Goal: Information Seeking & Learning: Learn about a topic

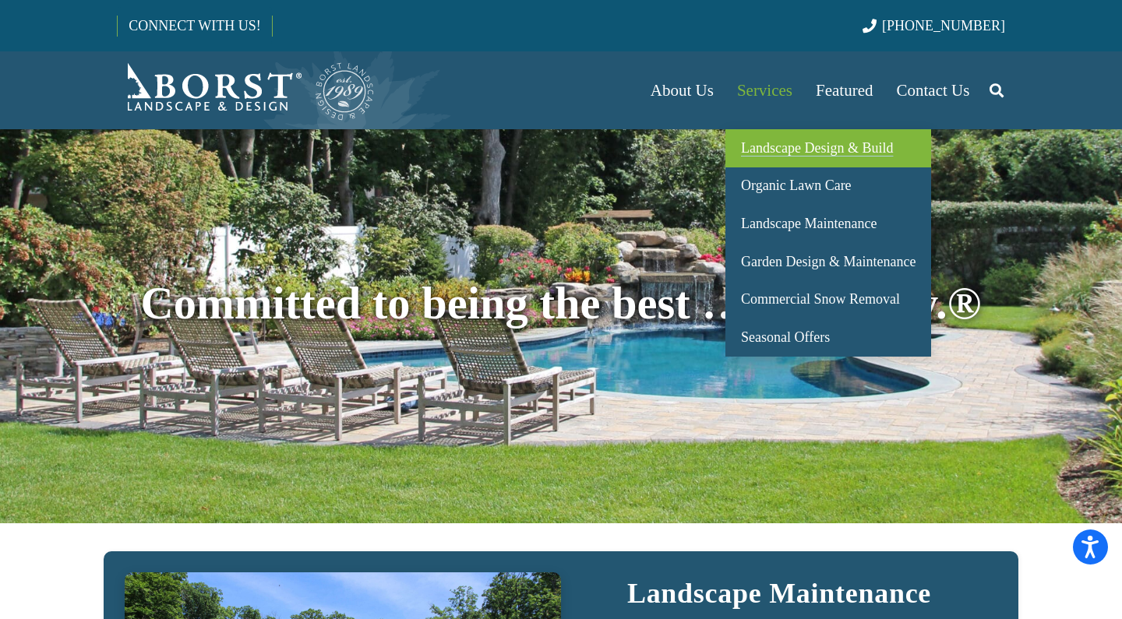
click at [785, 143] on span "Landscape Design & Build" at bounding box center [817, 148] width 152 height 16
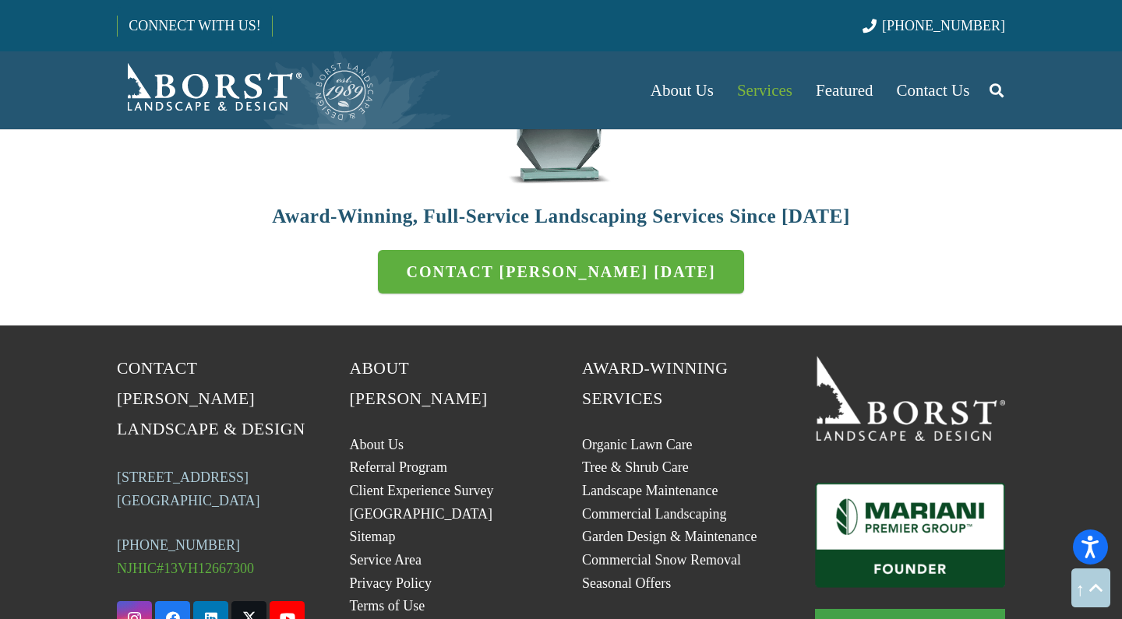
scroll to position [4990, 0]
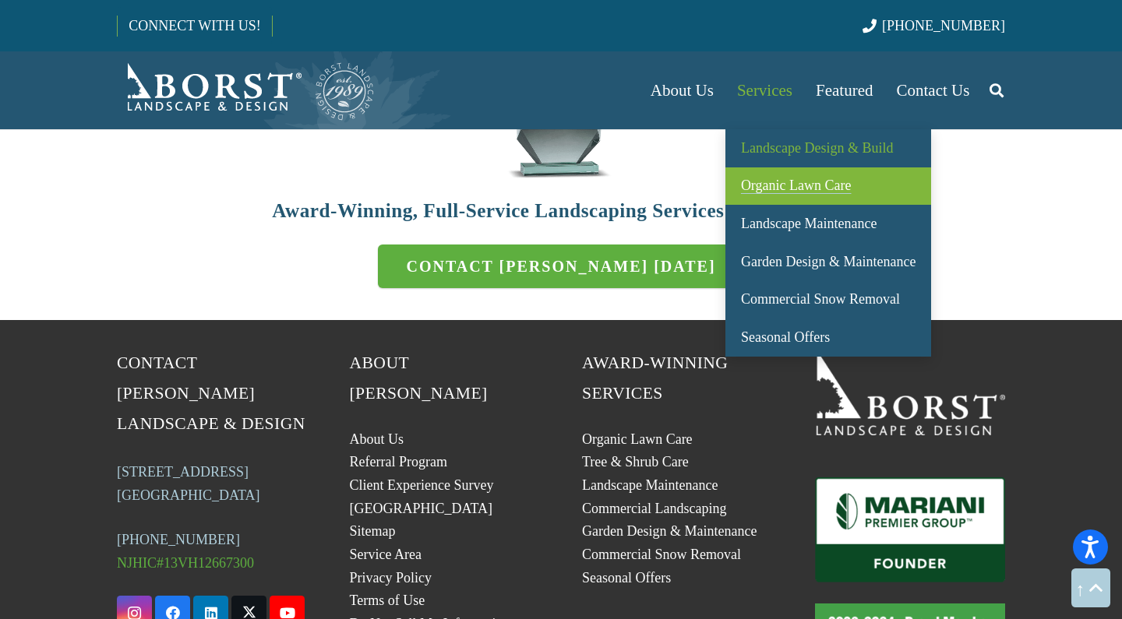
click at [760, 181] on span "Organic Lawn Care" at bounding box center [796, 186] width 111 height 16
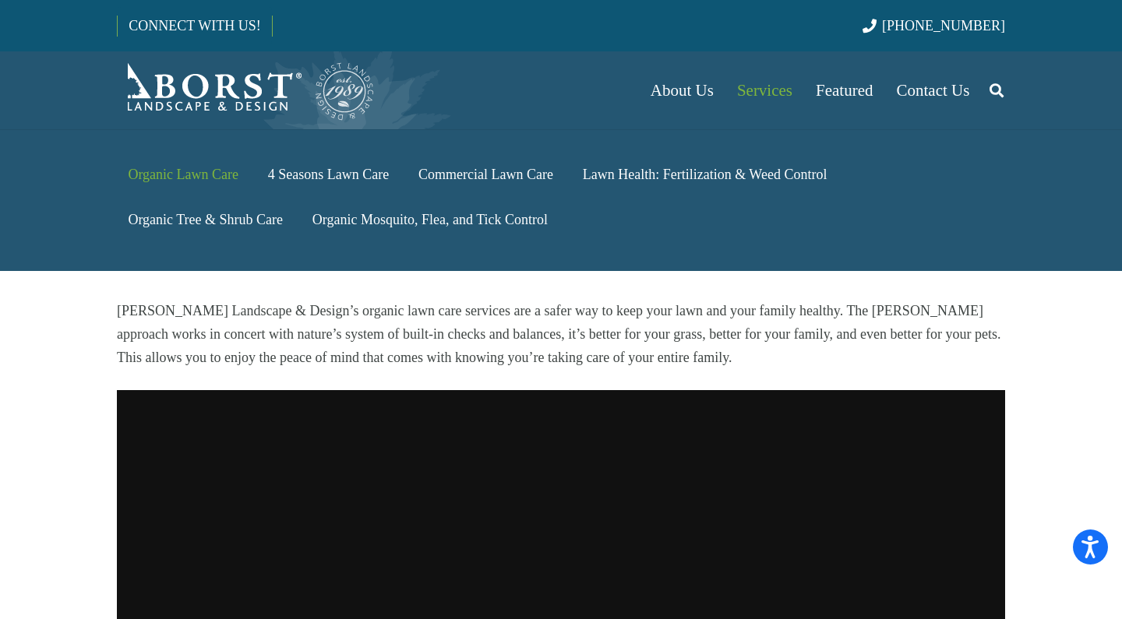
scroll to position [431, 0]
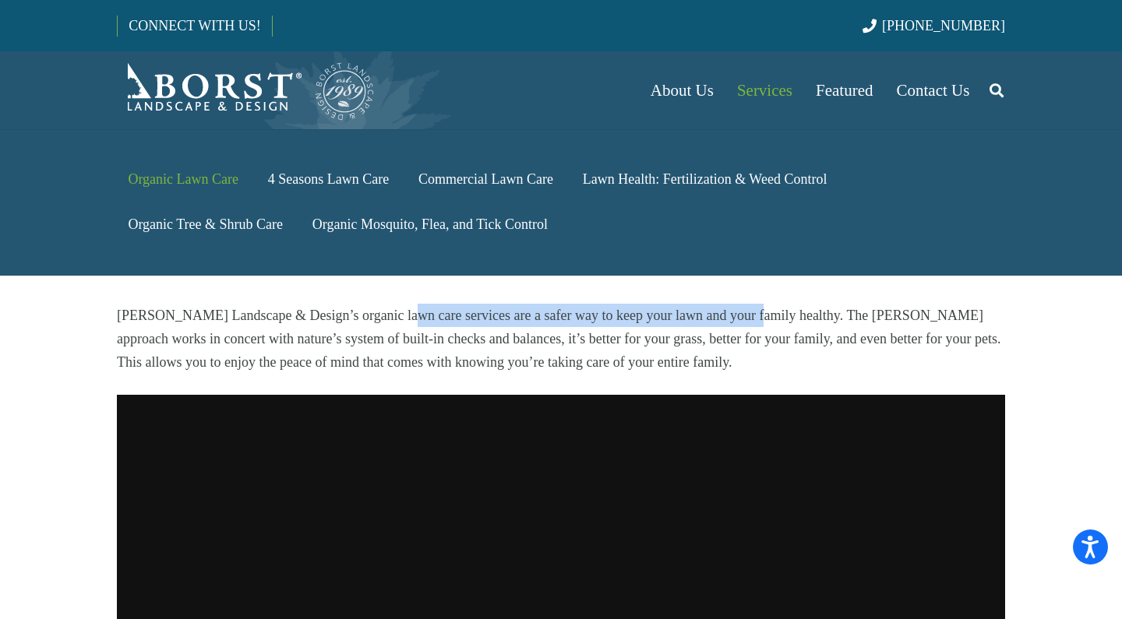
drag, startPoint x: 383, startPoint y: 246, endPoint x: 732, endPoint y: 247, distance: 348.3
click at [732, 304] on p "Borst Landscape & Design’s organic lawn care services are a safer way to keep y…" at bounding box center [561, 339] width 888 height 70
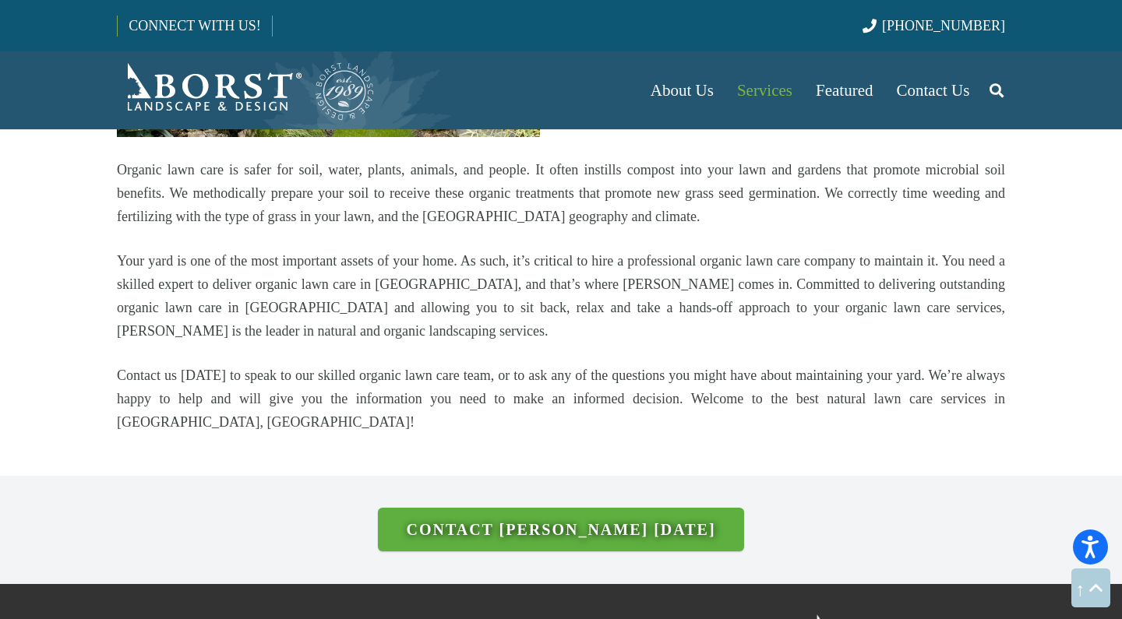
scroll to position [2460, 0]
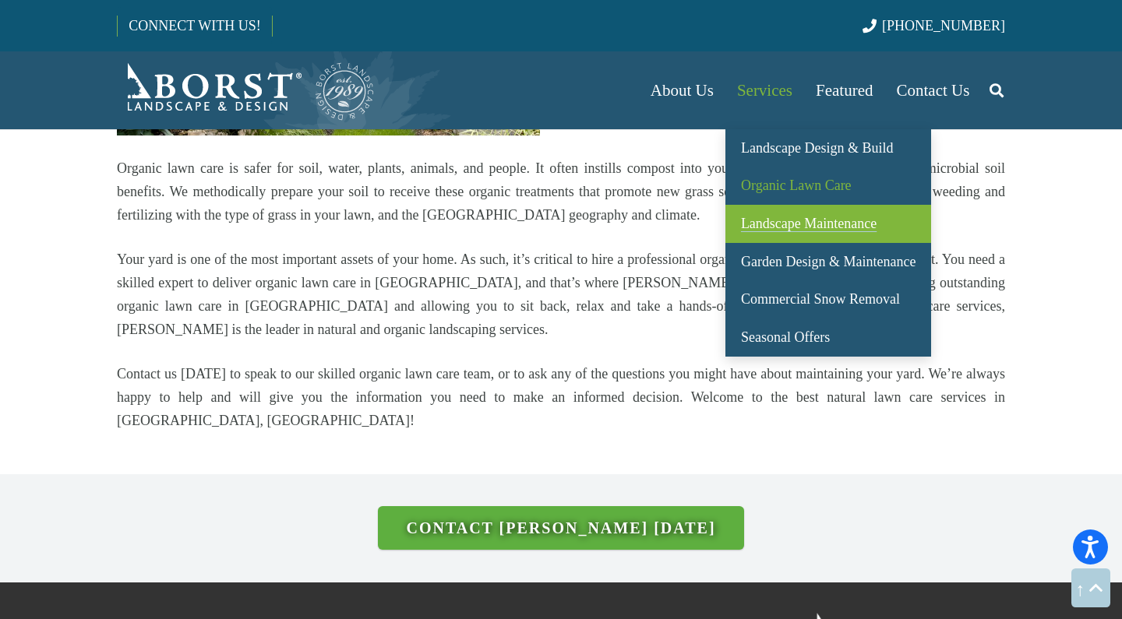
click at [787, 220] on span "Landscape Maintenance" at bounding box center [809, 224] width 136 height 16
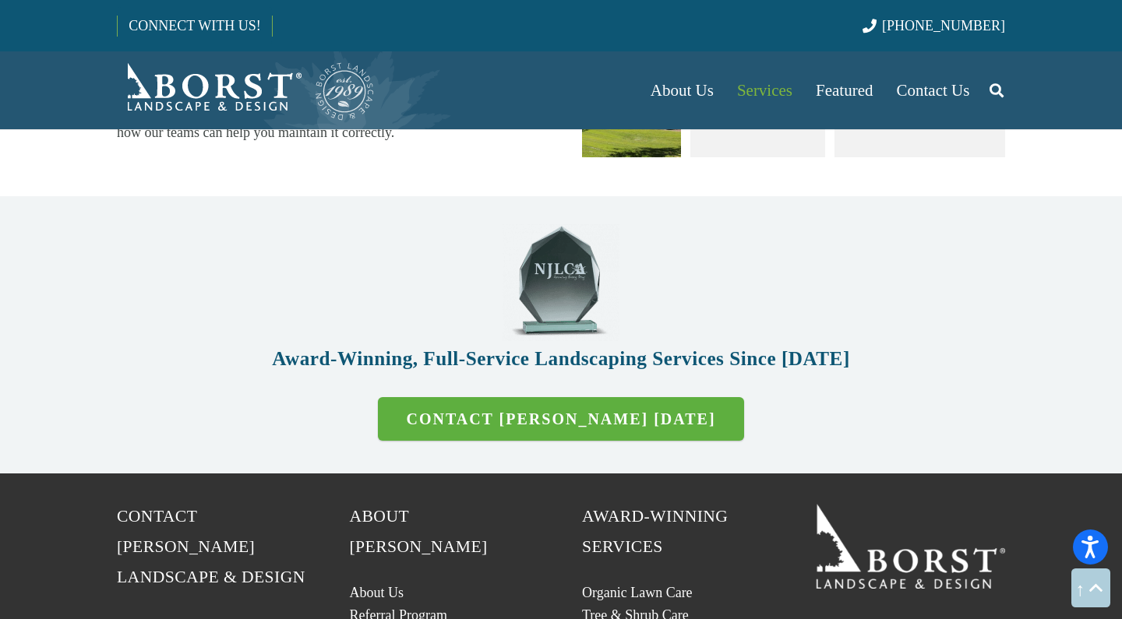
scroll to position [4375, 0]
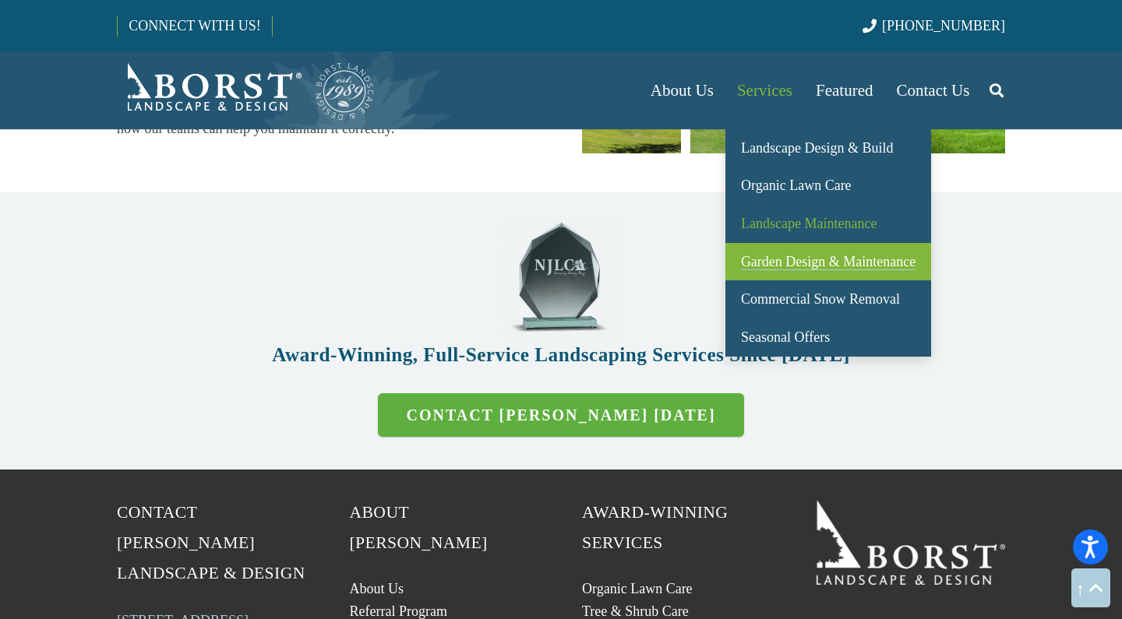
click at [785, 258] on span "Garden Design & Maintenance" at bounding box center [828, 262] width 175 height 16
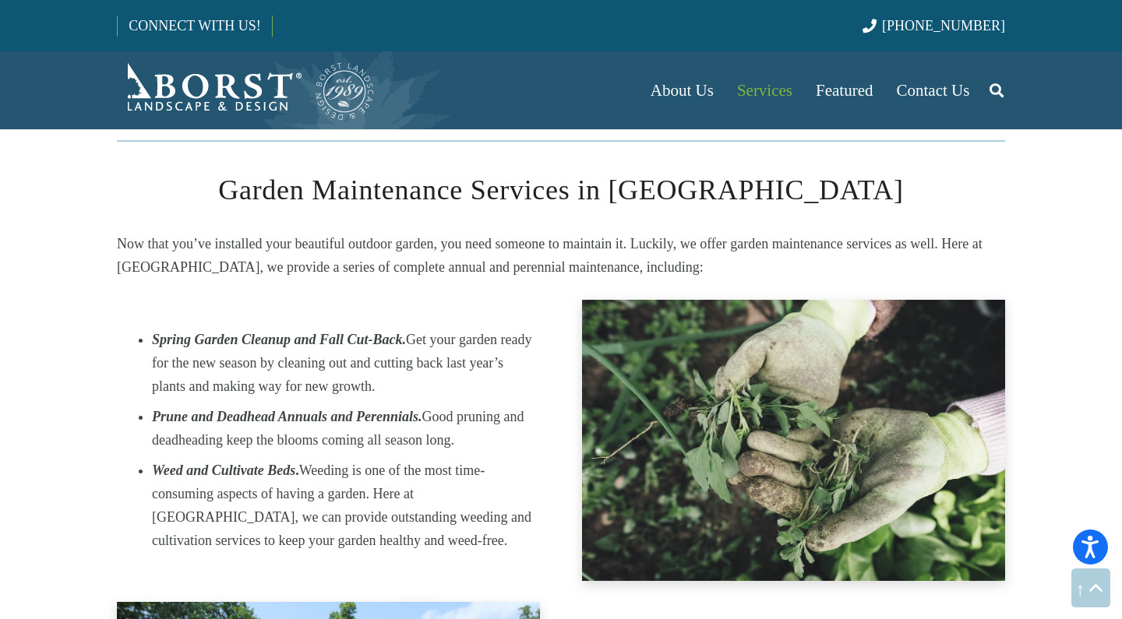
scroll to position [2055, 0]
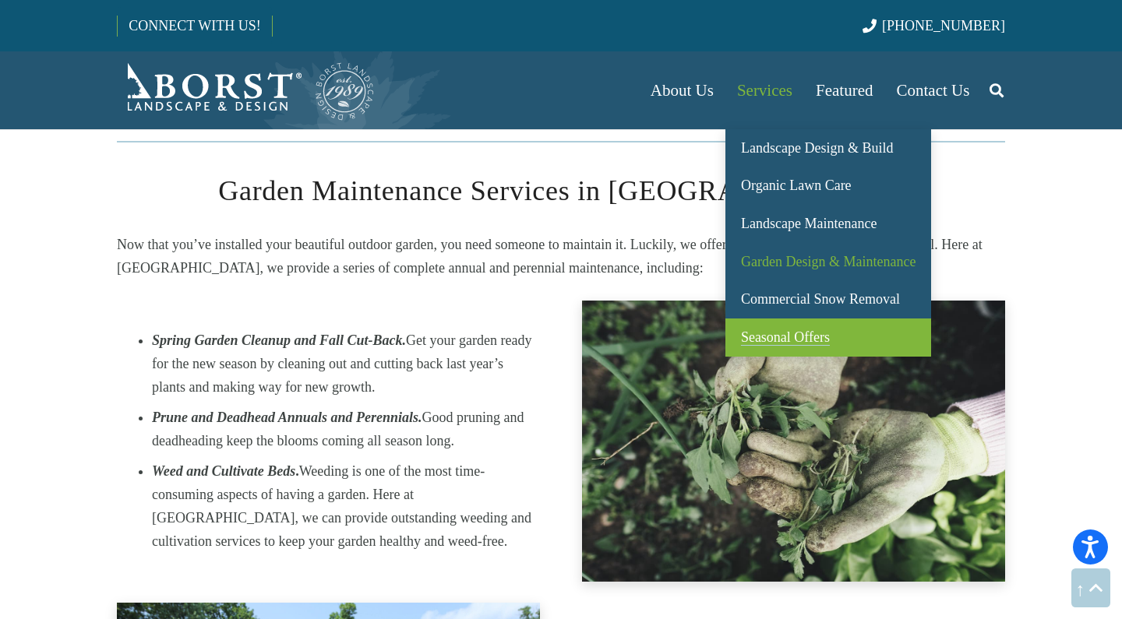
click at [771, 342] on span "Seasonal Offers" at bounding box center [785, 338] width 89 height 16
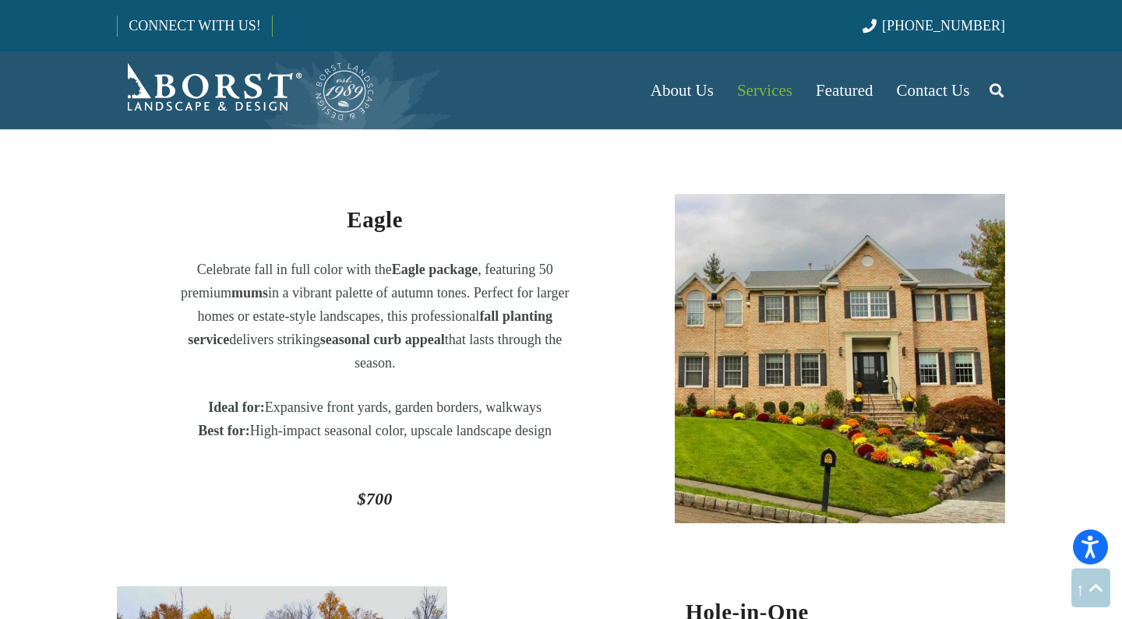
scroll to position [1025, 0]
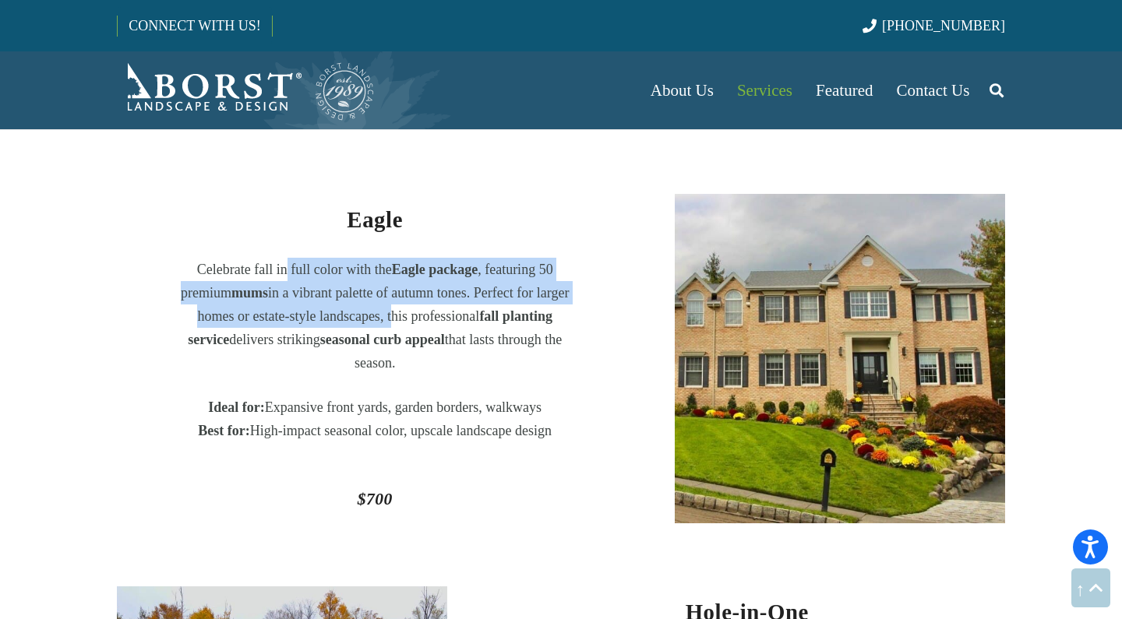
drag, startPoint x: 283, startPoint y: 267, endPoint x: 415, endPoint y: 277, distance: 132.8
click at [428, 298] on p "Celebrate fall in full color with the Eagle package , featuring 50 premium mums…" at bounding box center [375, 316] width 390 height 117
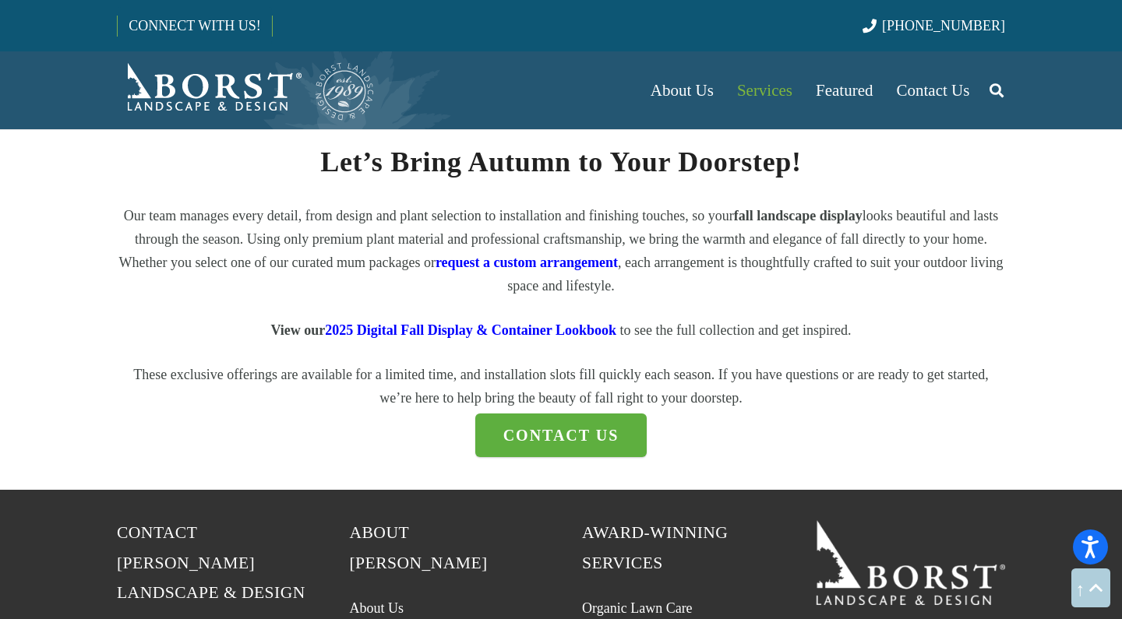
scroll to position [1892, 0]
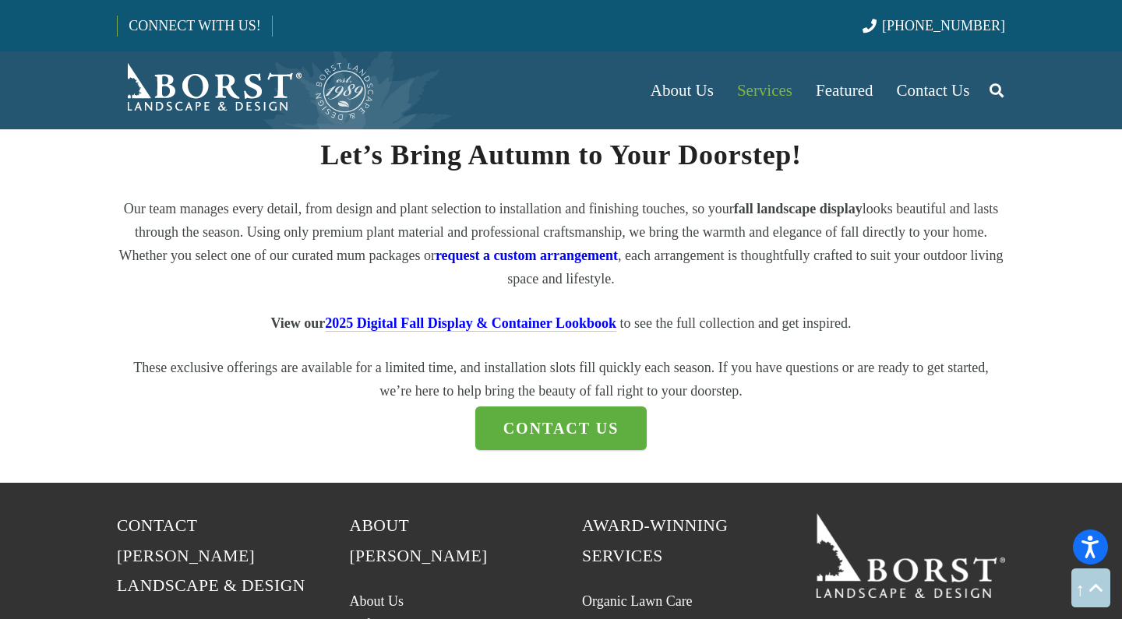
click at [500, 324] on span "2025 Digital Fall Display & Container Lookbook" at bounding box center [470, 324] width 291 height 16
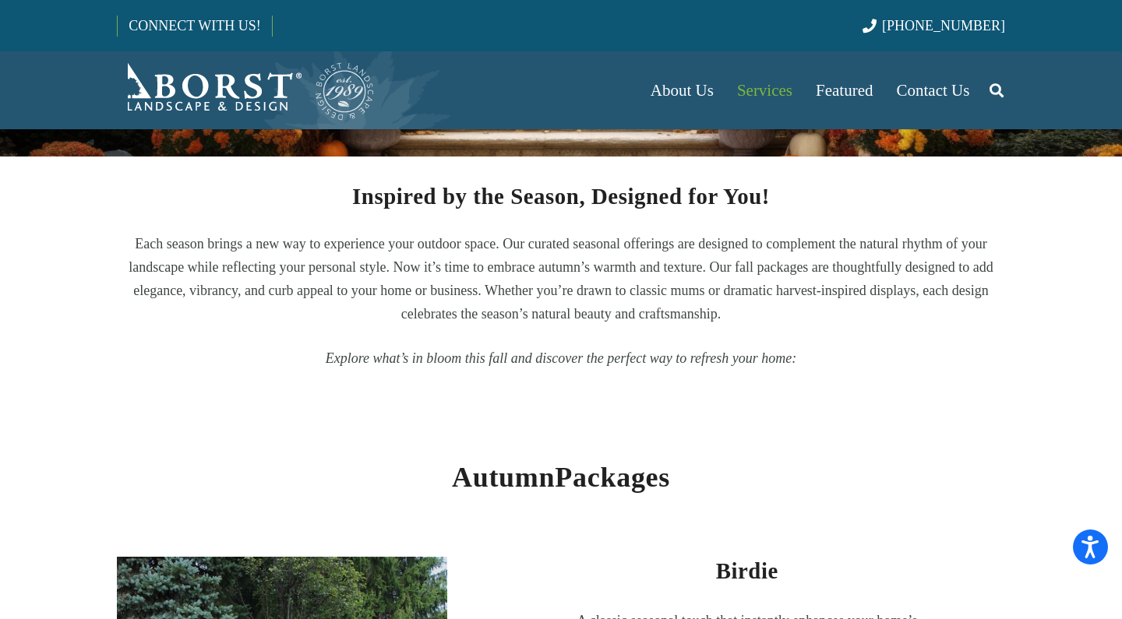
scroll to position [266, 0]
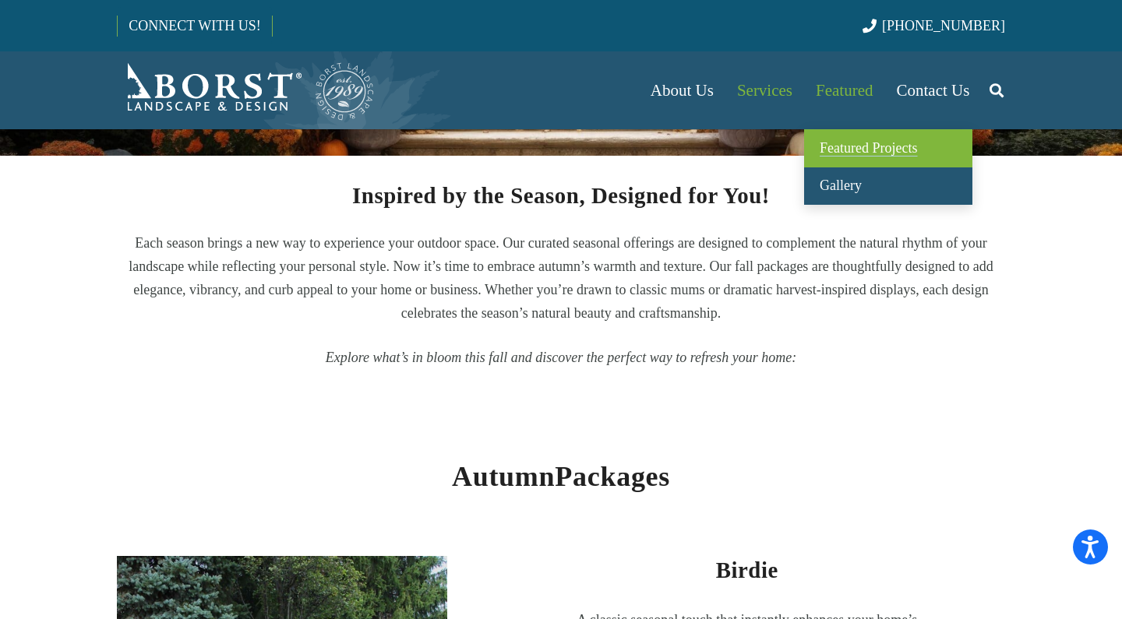
click at [838, 148] on span "Featured Projects" at bounding box center [868, 148] width 97 height 16
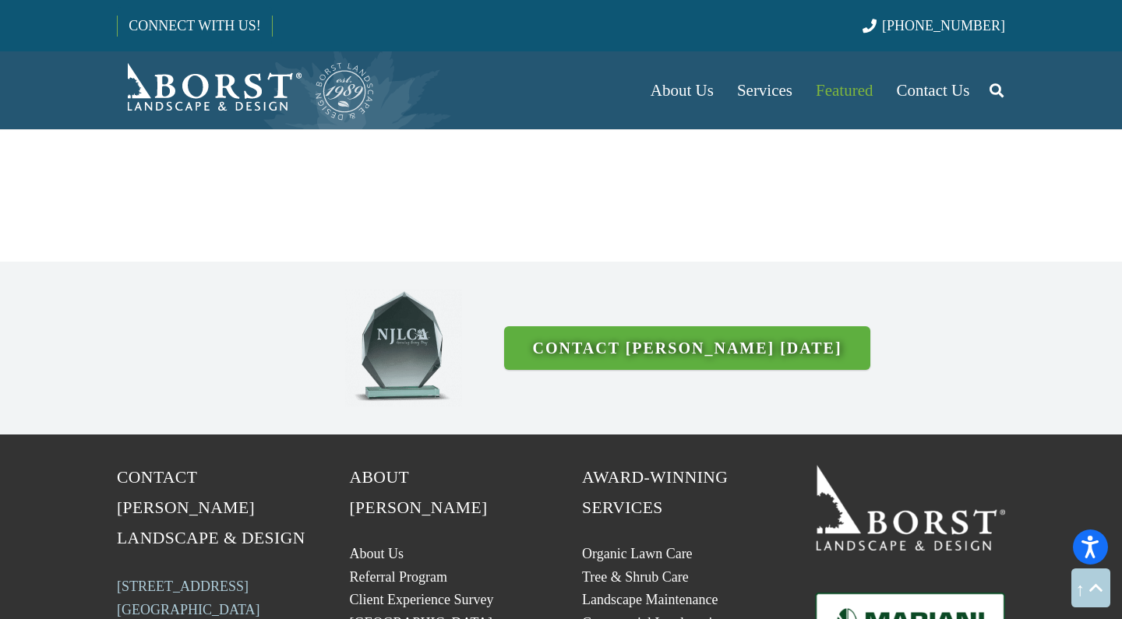
scroll to position [4023, 0]
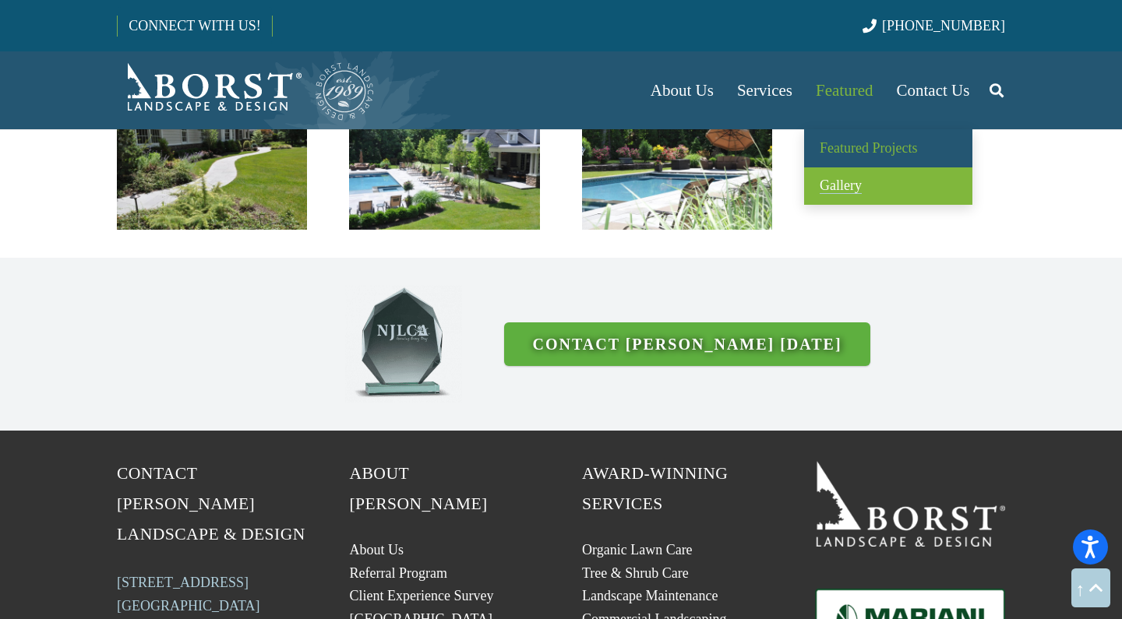
click at [838, 184] on span "Gallery" at bounding box center [841, 186] width 42 height 16
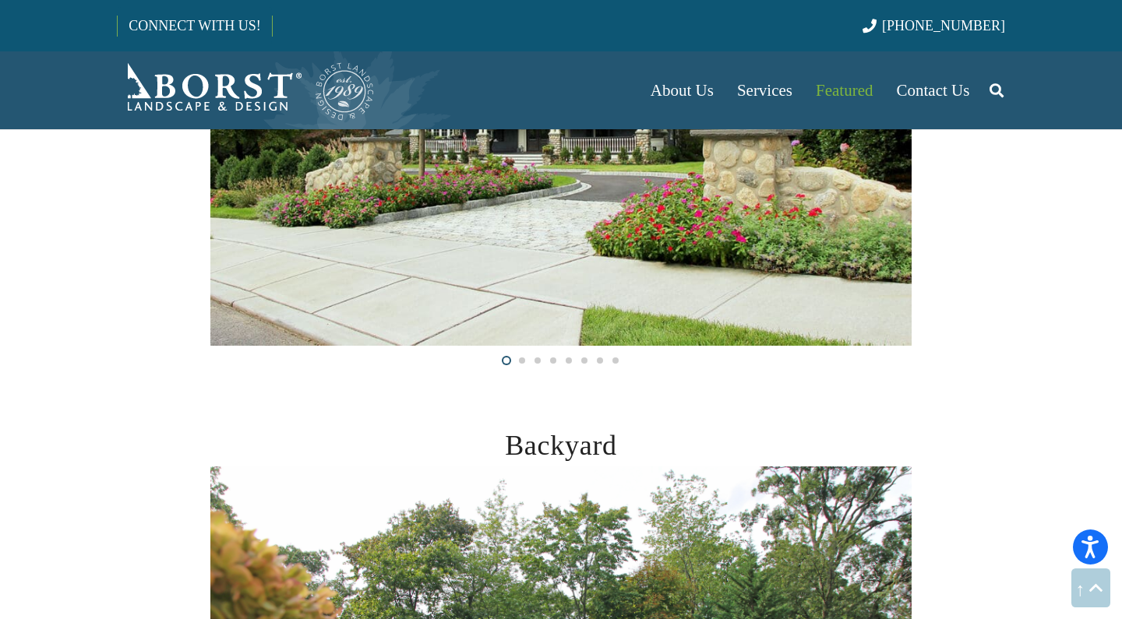
scroll to position [402, 0]
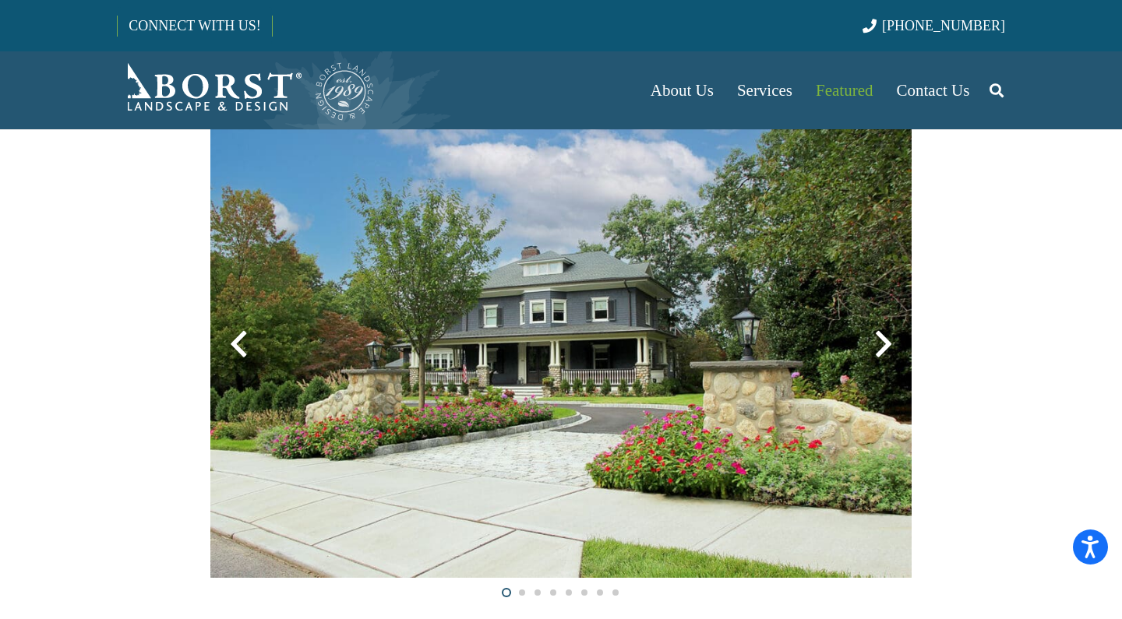
click at [883, 347] on div at bounding box center [883, 344] width 56 height 56
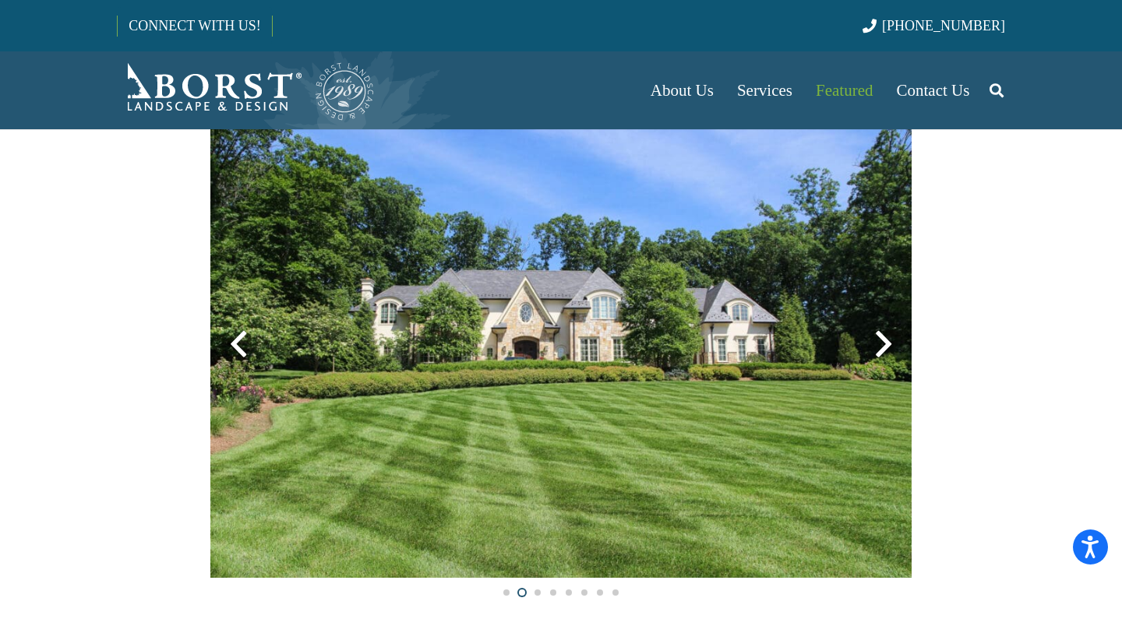
click at [883, 348] on div at bounding box center [883, 344] width 56 height 56
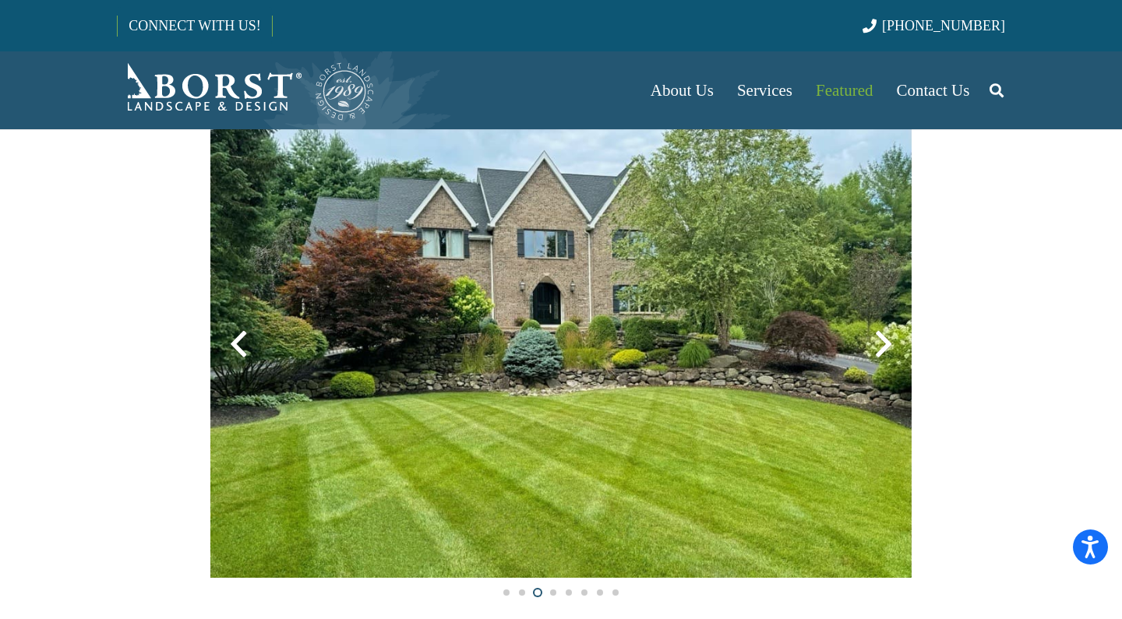
click at [883, 348] on div at bounding box center [883, 344] width 56 height 56
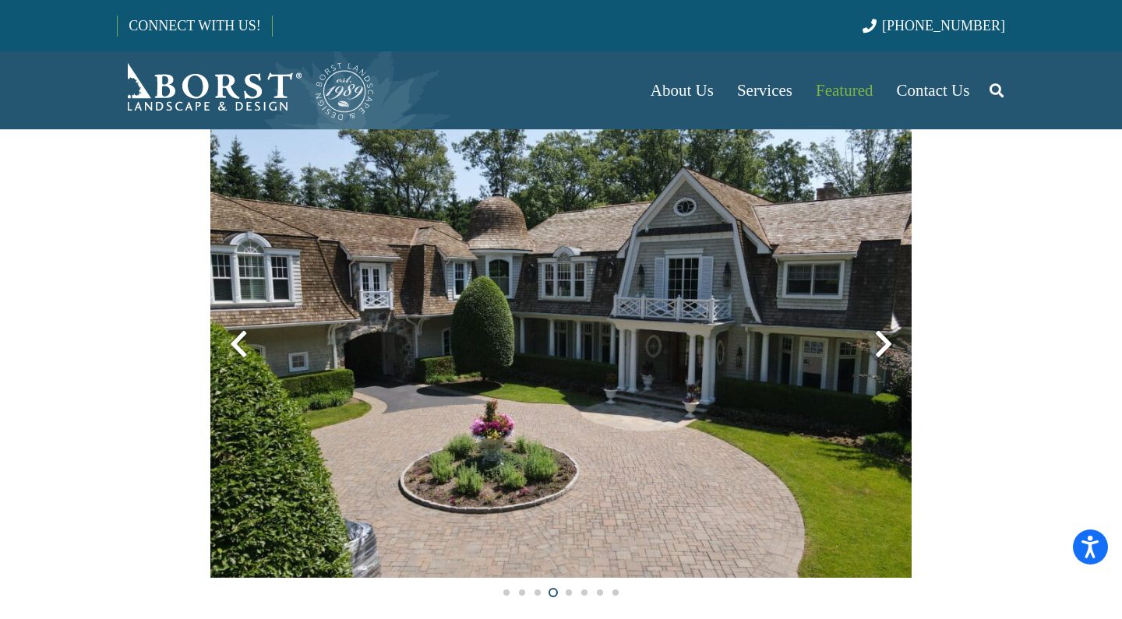
click at [883, 348] on div at bounding box center [883, 344] width 56 height 56
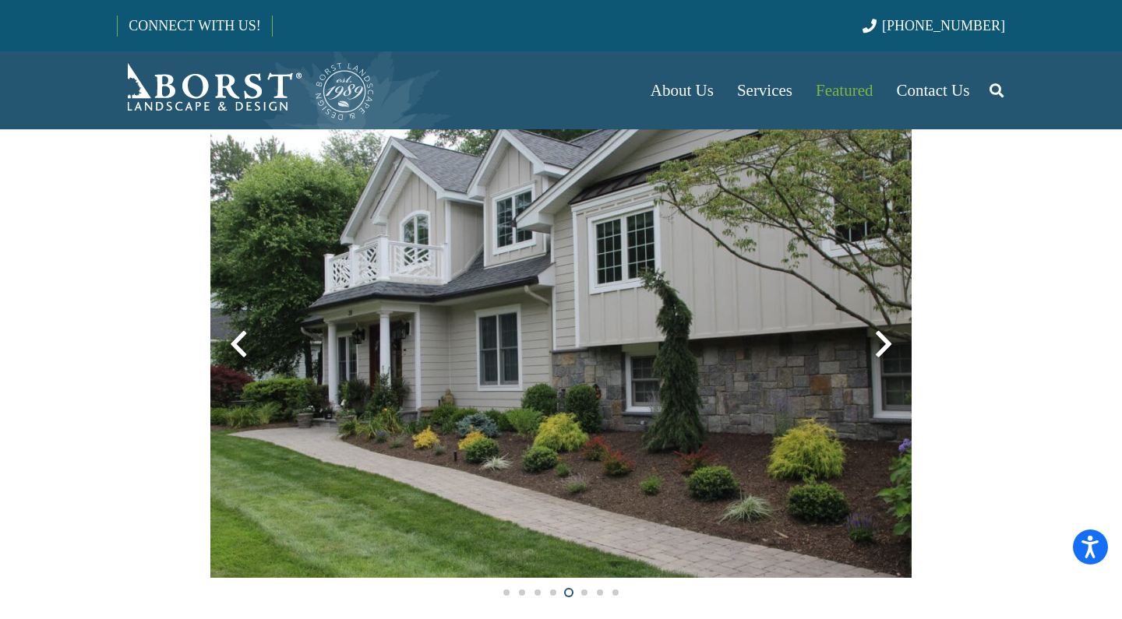
click at [884, 350] on div at bounding box center [883, 344] width 56 height 56
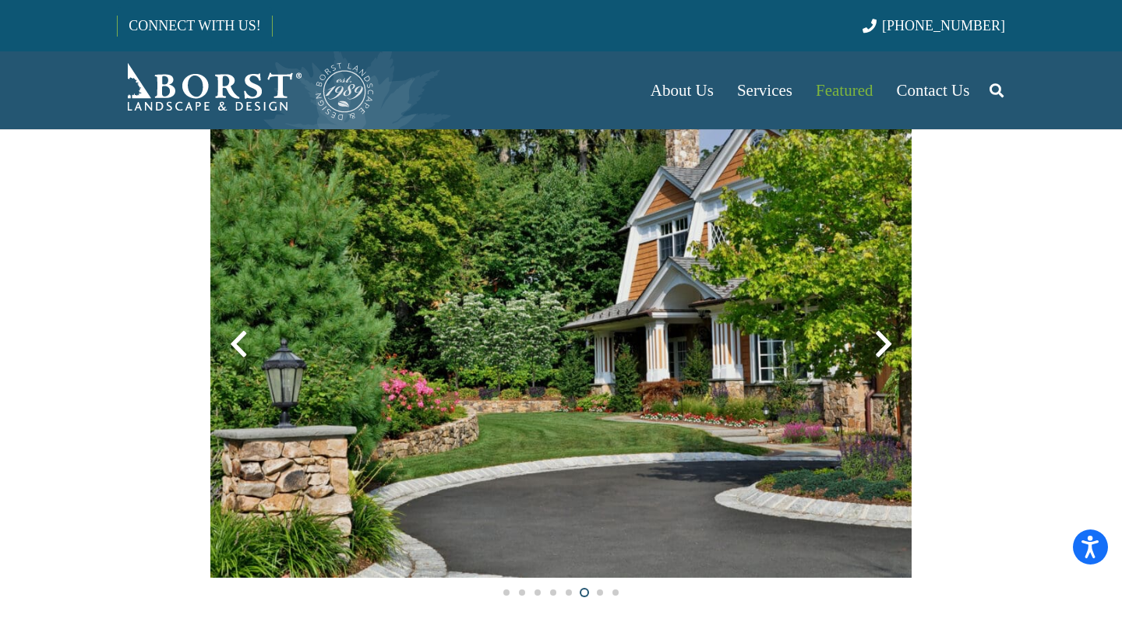
click at [884, 351] on div at bounding box center [883, 344] width 56 height 56
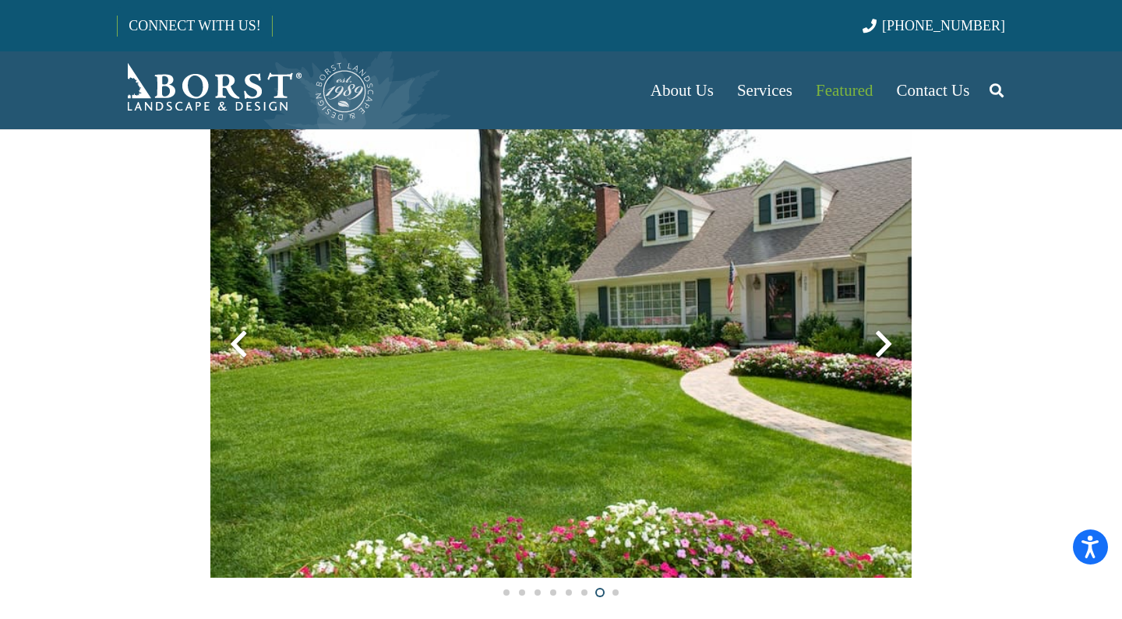
click at [884, 352] on div at bounding box center [883, 344] width 56 height 56
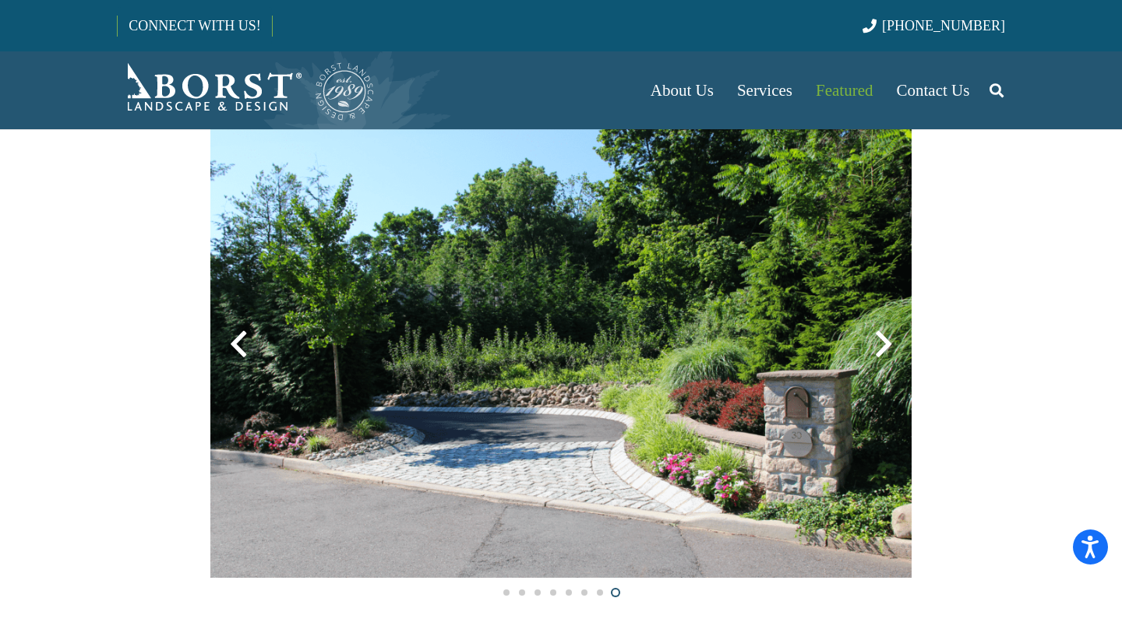
click at [884, 354] on div at bounding box center [883, 344] width 56 height 56
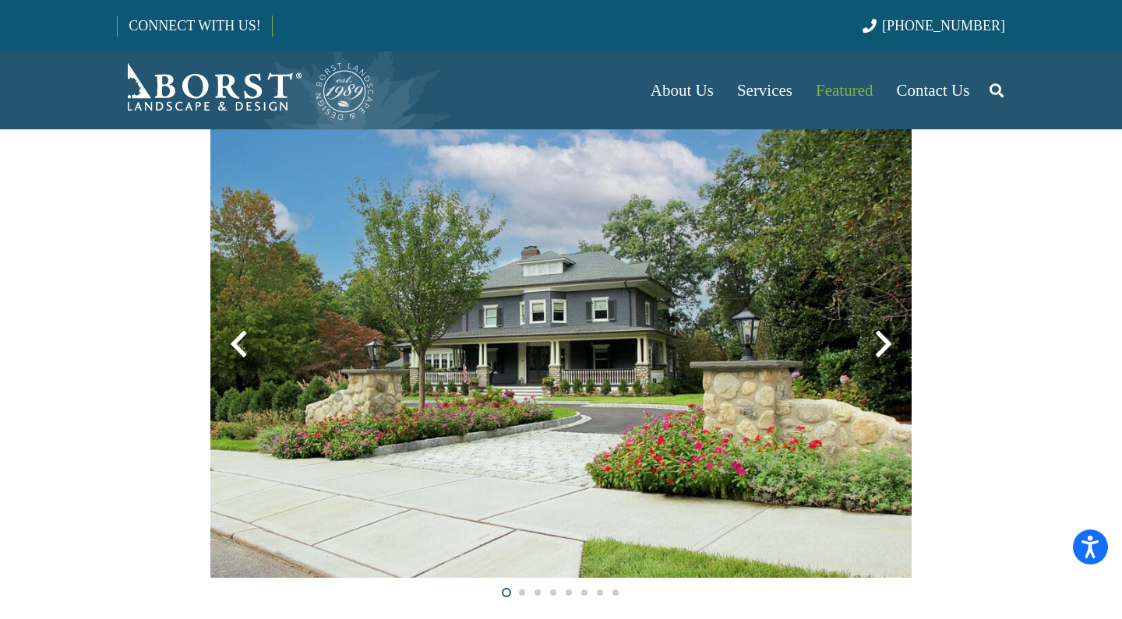
click at [884, 354] on div at bounding box center [883, 344] width 56 height 56
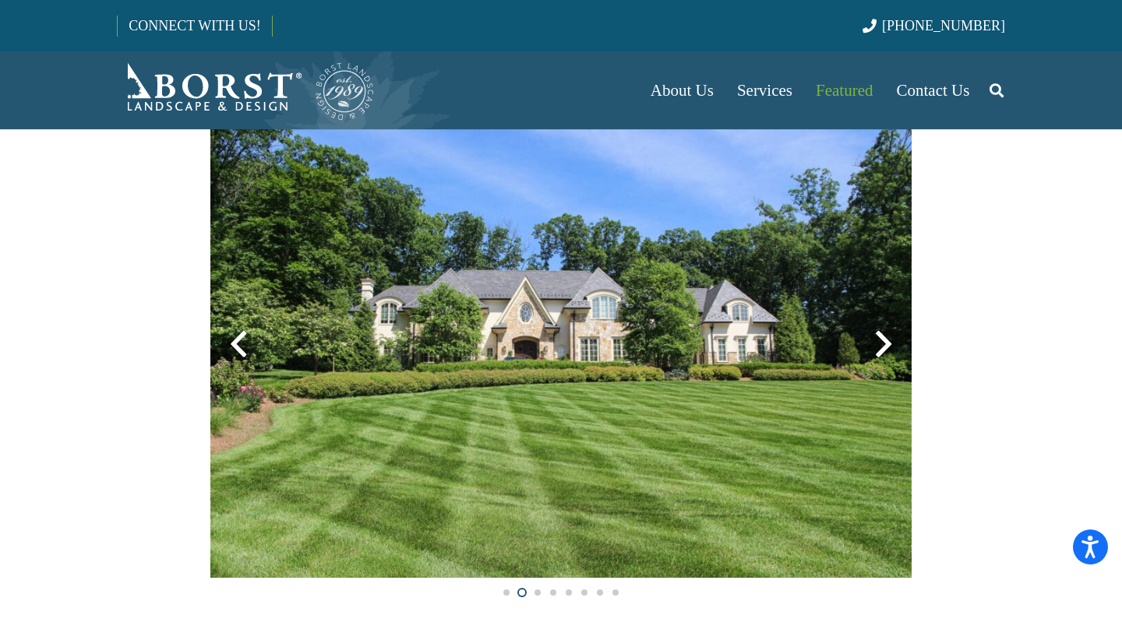
click at [884, 354] on div at bounding box center [883, 344] width 56 height 56
